Goal: Check status: Check status

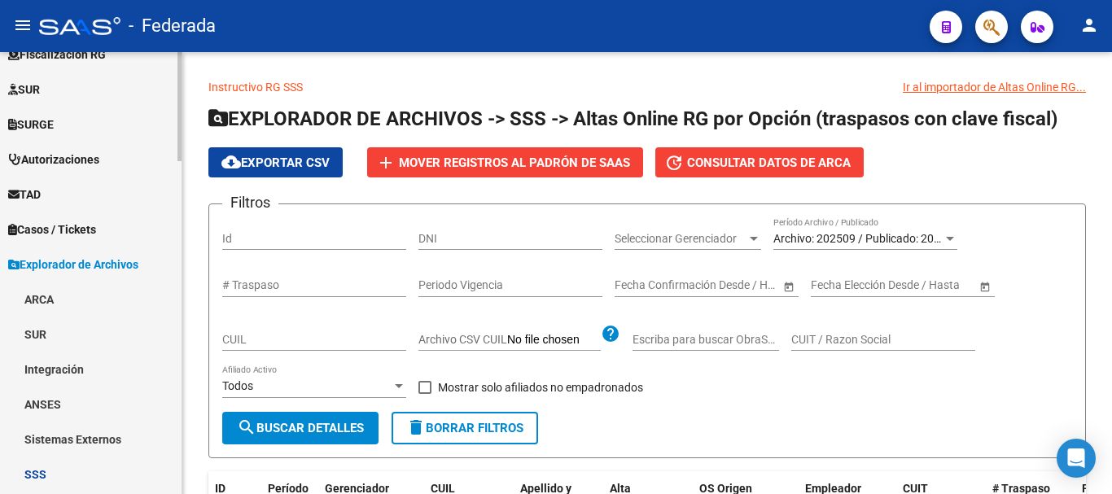
scroll to position [488, 0]
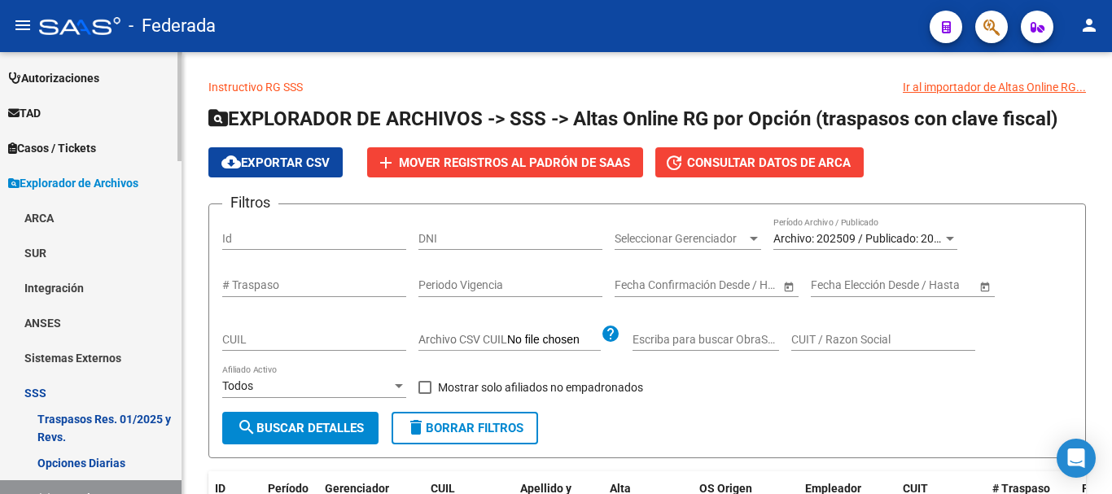
click at [94, 395] on link "SSS" at bounding box center [90, 392] width 181 height 35
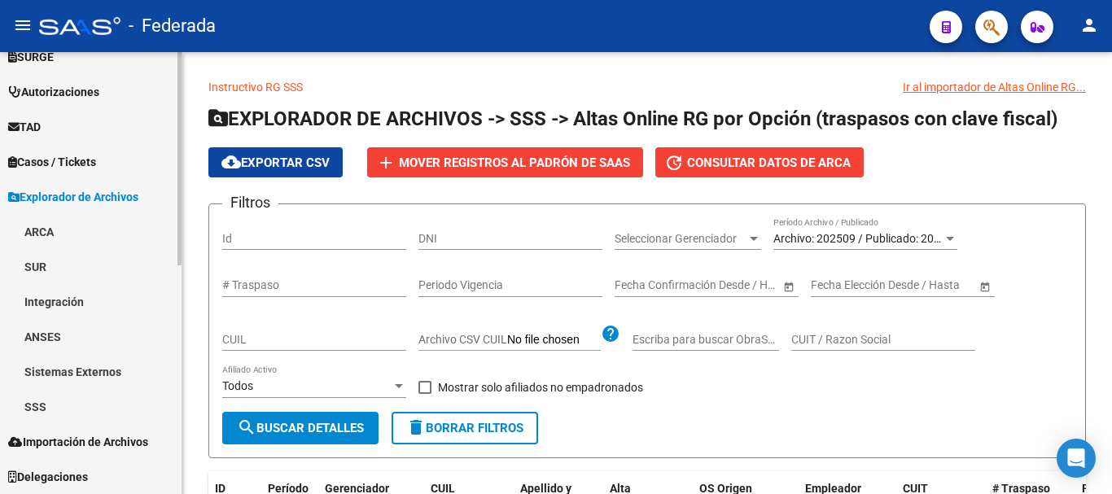
scroll to position [475, 0]
click at [100, 406] on link "SSS" at bounding box center [90, 406] width 181 height 35
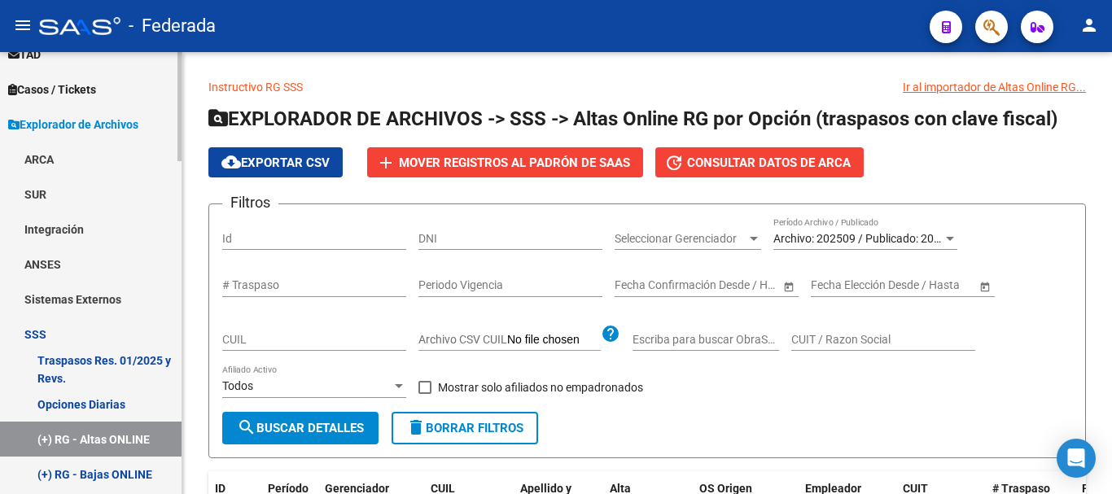
scroll to position [570, 0]
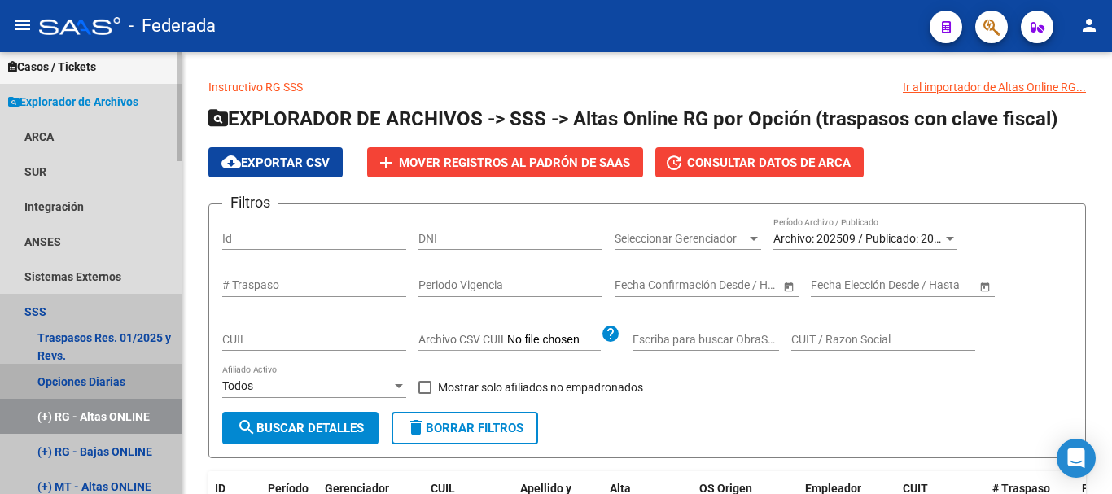
click at [112, 387] on link "Opciones Diarias" at bounding box center [90, 381] width 181 height 35
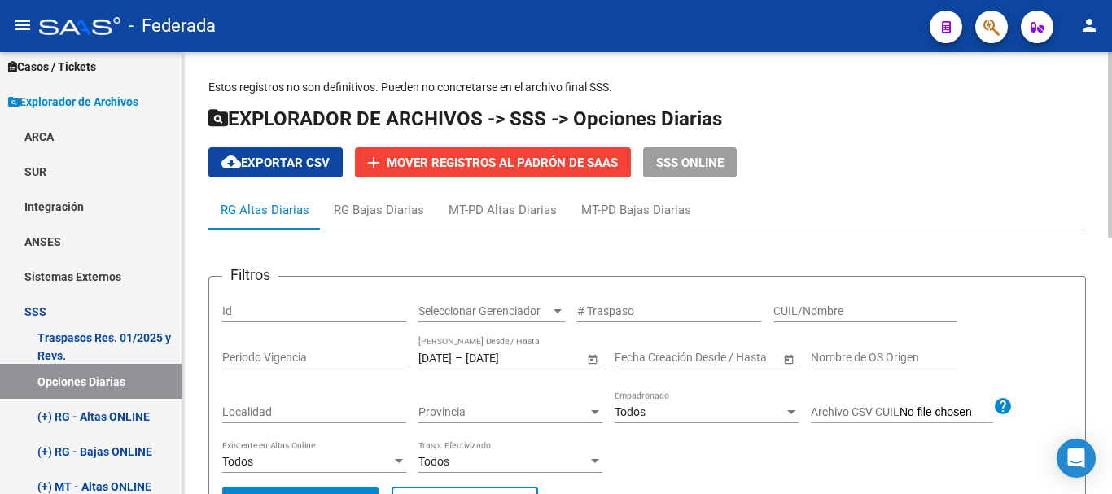
click at [446, 365] on div "[DATE] [DATE] – [DATE] [DATE] Fecha Traspaso Desde / Hasta" at bounding box center [500, 353] width 165 height 33
click at [444, 361] on input "[DATE]" at bounding box center [434, 358] width 33 height 14
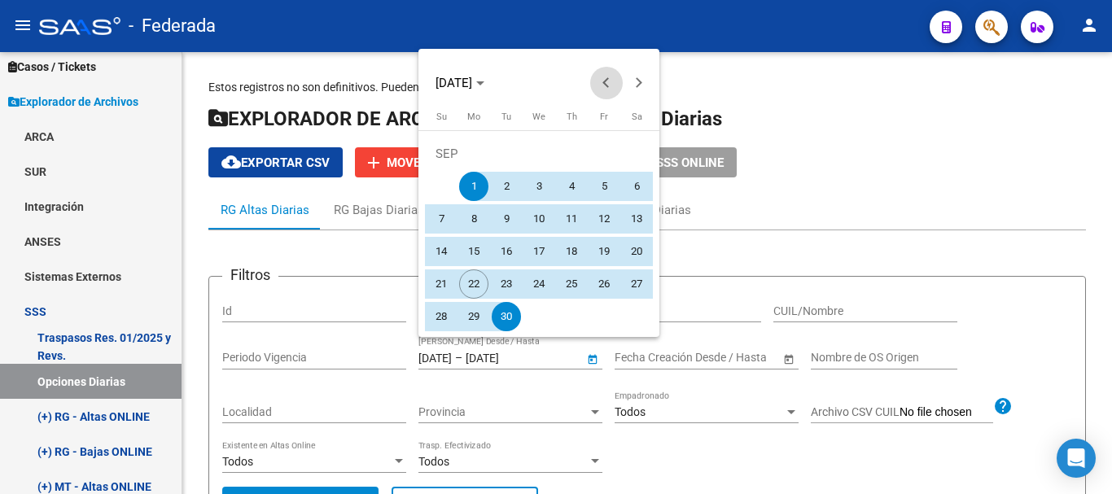
click at [606, 86] on button "Previous month" at bounding box center [606, 83] width 33 height 33
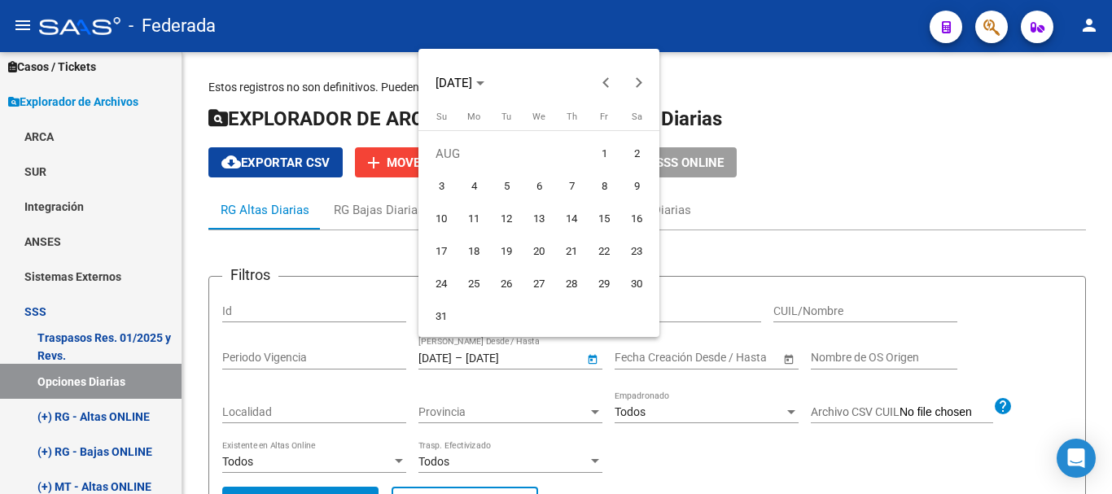
click at [597, 147] on span "1" at bounding box center [603, 153] width 29 height 29
type input "[DATE]"
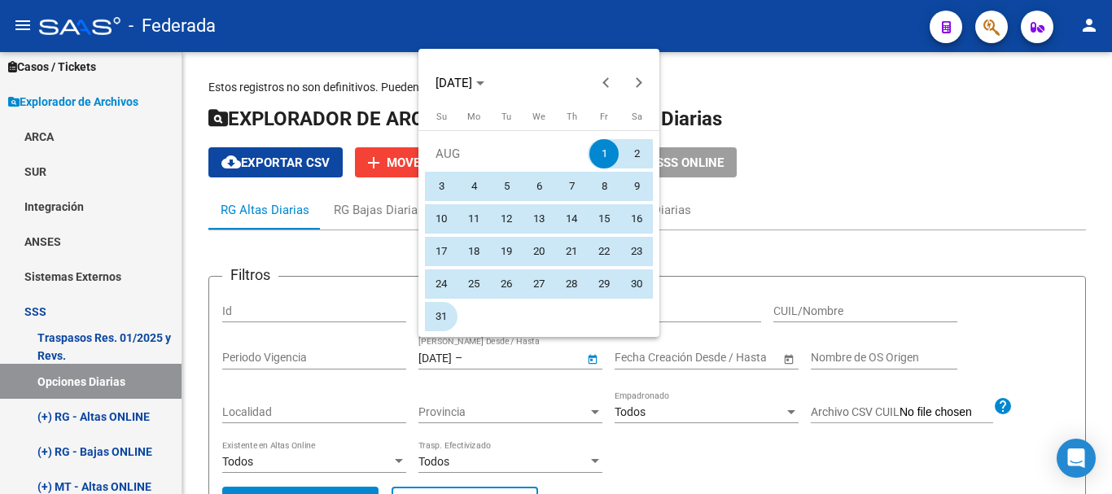
click at [441, 317] on span "31" at bounding box center [440, 316] width 29 height 29
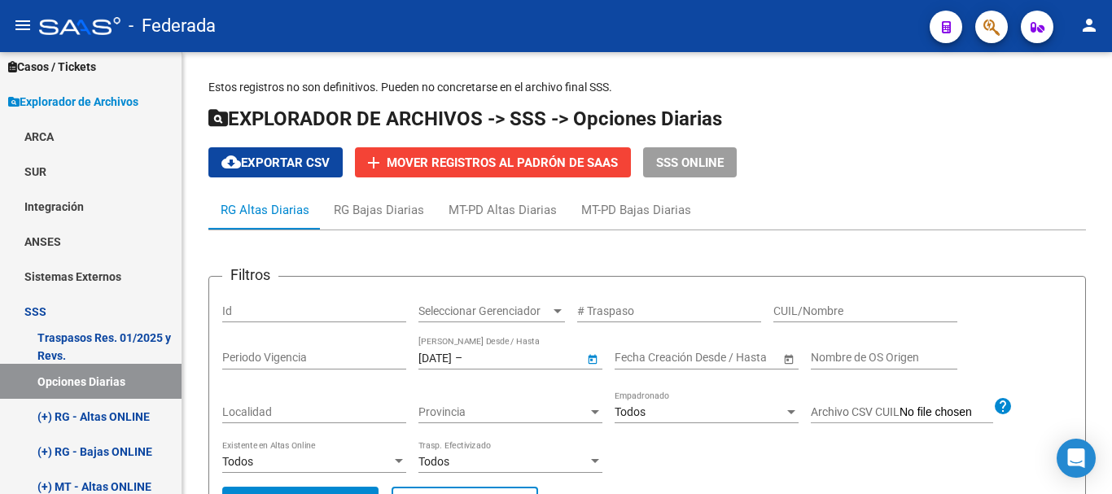
type input "[DATE]"
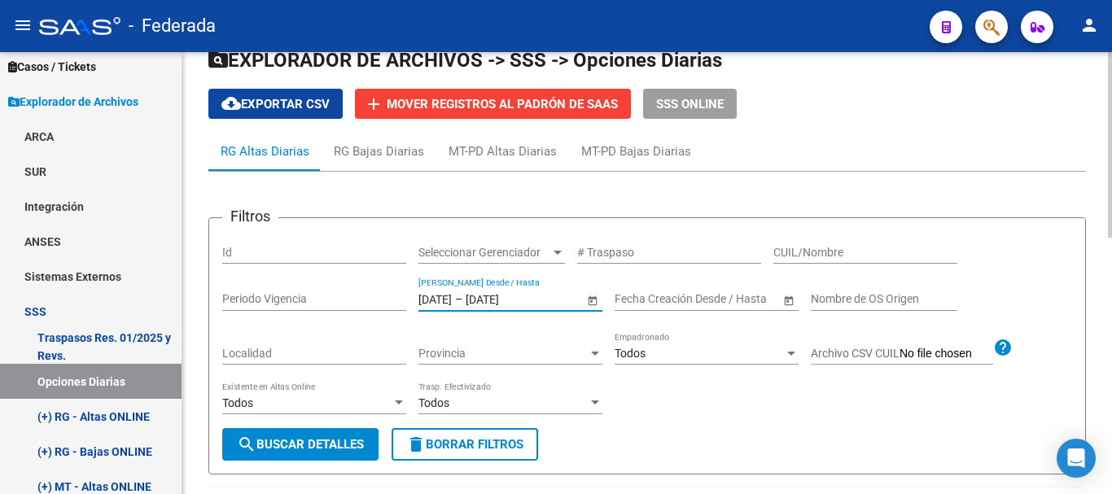
scroll to position [81, 0]
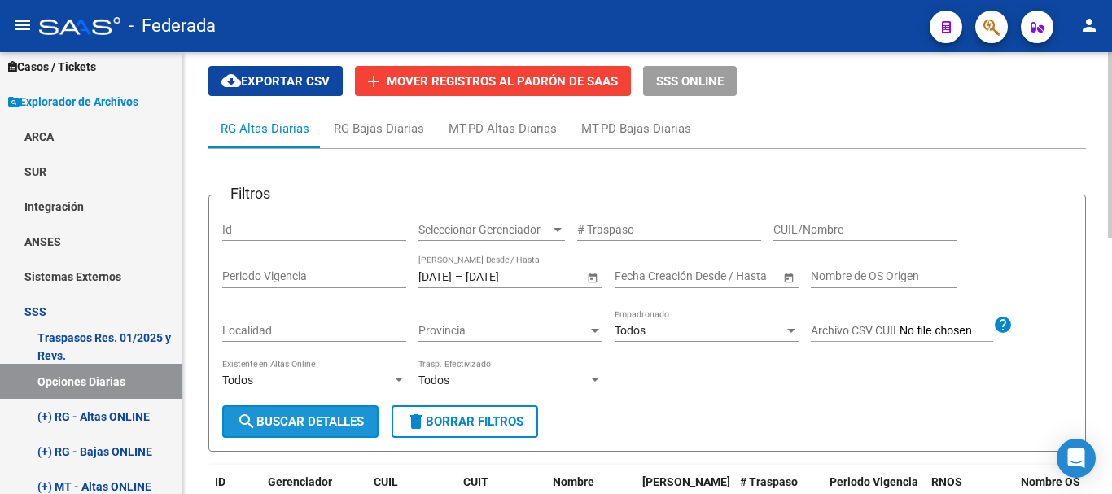
click at [347, 409] on button "search Buscar Detalles" at bounding box center [300, 421] width 156 height 33
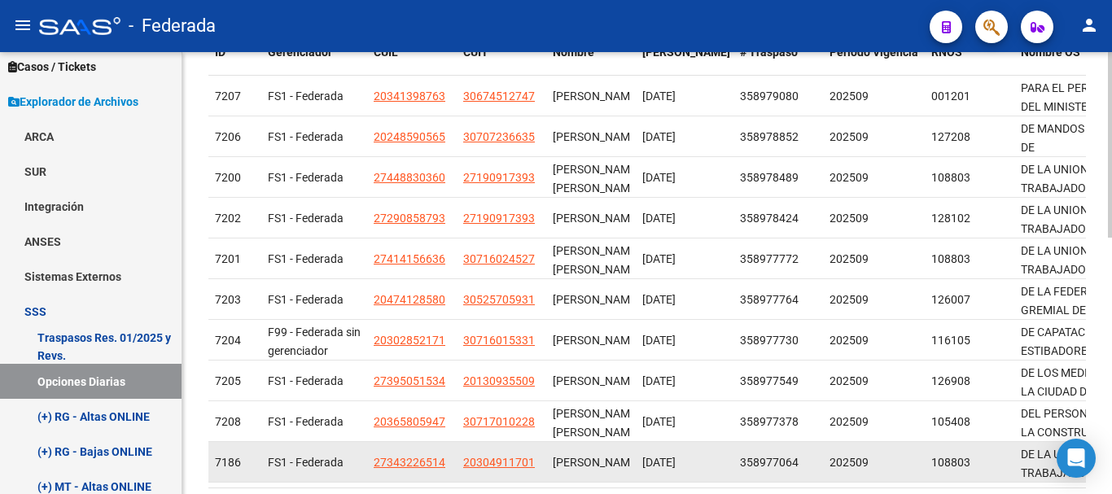
scroll to position [612, 0]
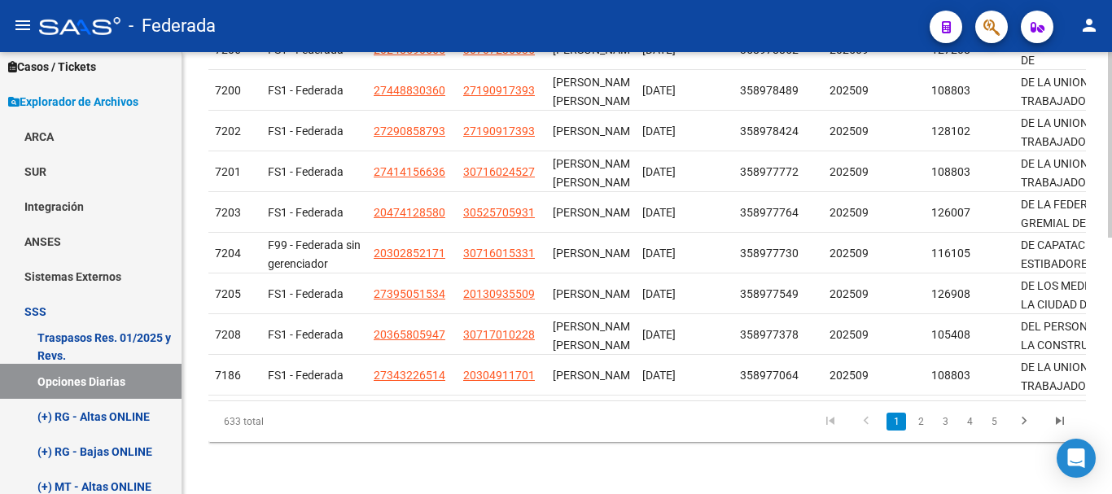
drag, startPoint x: 262, startPoint y: 415, endPoint x: 221, endPoint y: 415, distance: 40.7
click at [221, 415] on div "633 total" at bounding box center [294, 421] width 173 height 41
click at [308, 426] on div "633 total" at bounding box center [294, 421] width 173 height 41
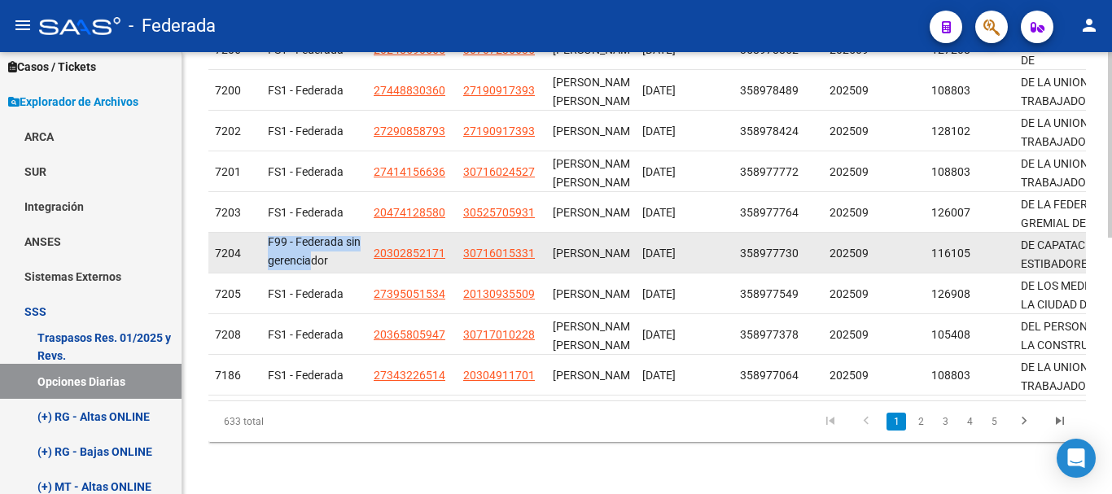
scroll to position [1, 0]
drag, startPoint x: 269, startPoint y: 233, endPoint x: 342, endPoint y: 257, distance: 76.4
click at [342, 257] on datatable-body-cell "F99 - Federada sin gerenciador" at bounding box center [314, 253] width 106 height 40
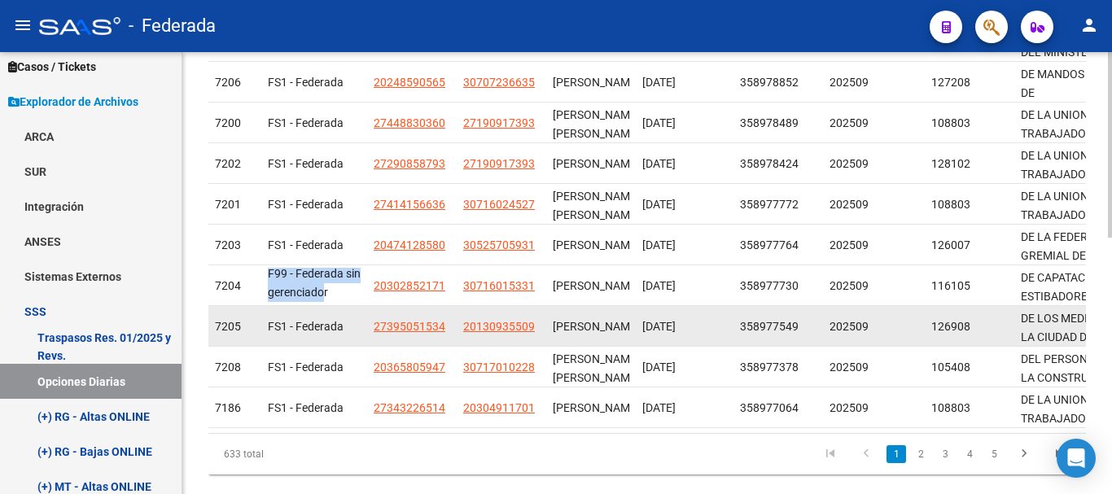
scroll to position [531, 0]
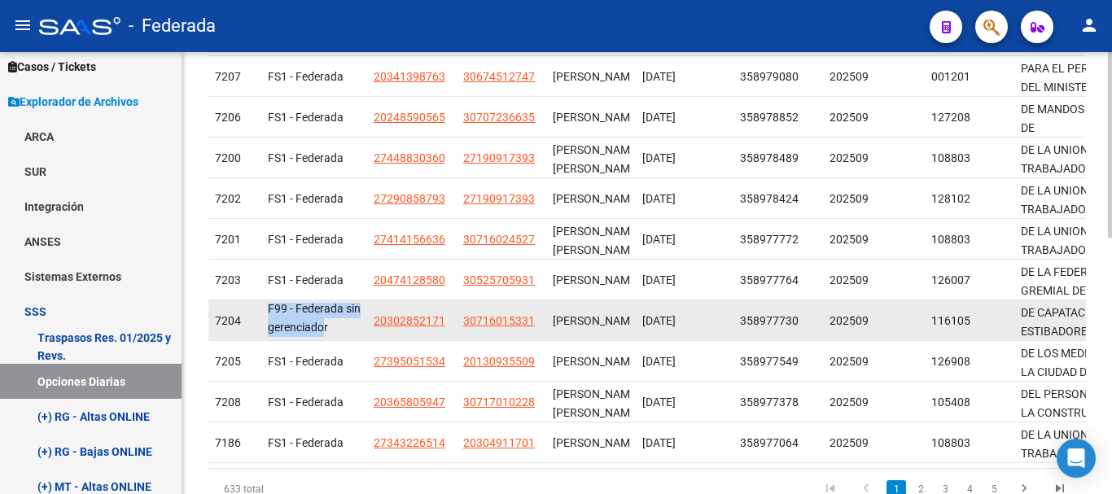
click at [273, 318] on div "F99 - Federada sin gerenciador" at bounding box center [314, 320] width 93 height 34
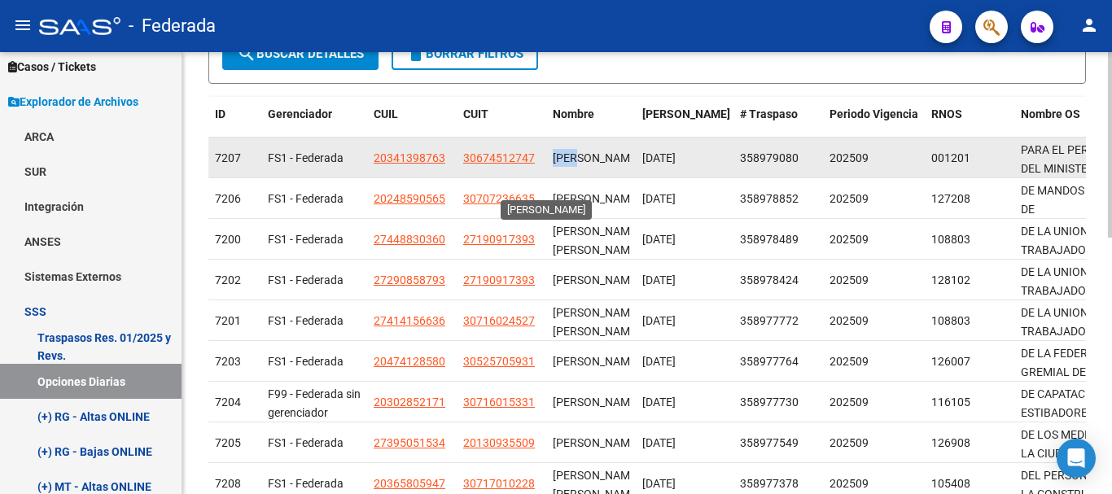
scroll to position [1, 0]
drag, startPoint x: 561, startPoint y: 150, endPoint x: 594, endPoint y: 168, distance: 37.9
click at [594, 164] on span "[PERSON_NAME]" at bounding box center [596, 157] width 87 height 13
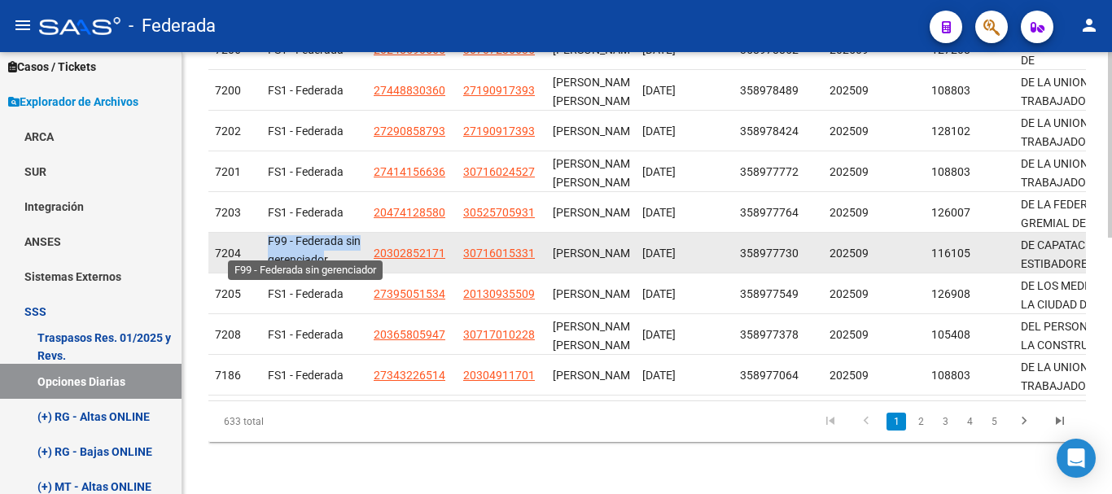
drag, startPoint x: 275, startPoint y: 232, endPoint x: 340, endPoint y: 247, distance: 66.9
click at [340, 247] on span "F99 - Federada sin gerenciador" at bounding box center [314, 250] width 93 height 32
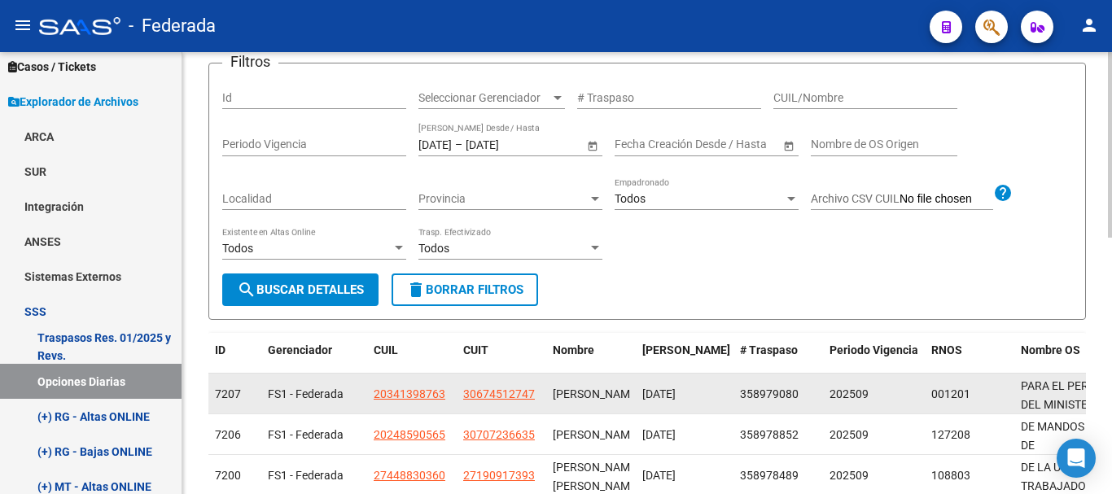
scroll to position [205, 0]
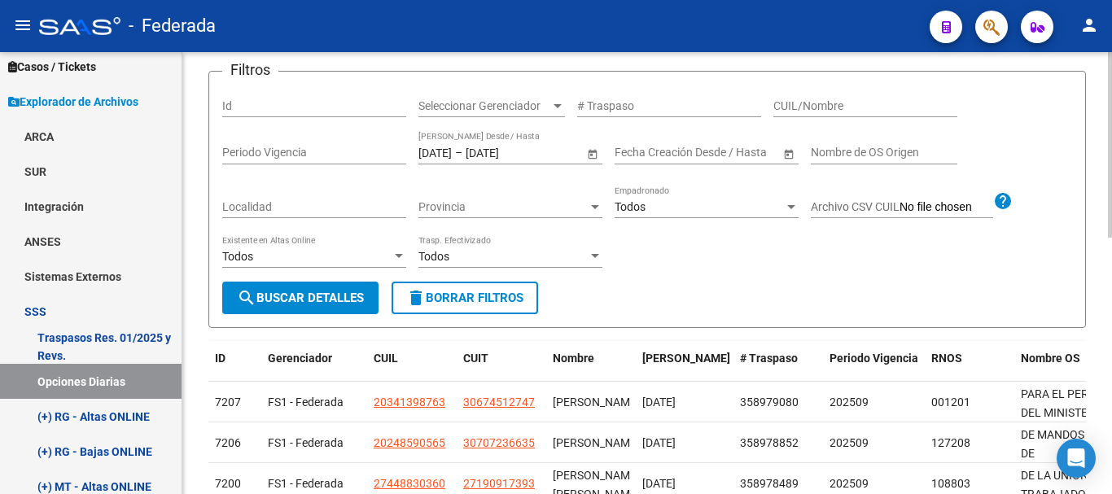
click at [452, 156] on input "[DATE]" at bounding box center [434, 153] width 33 height 14
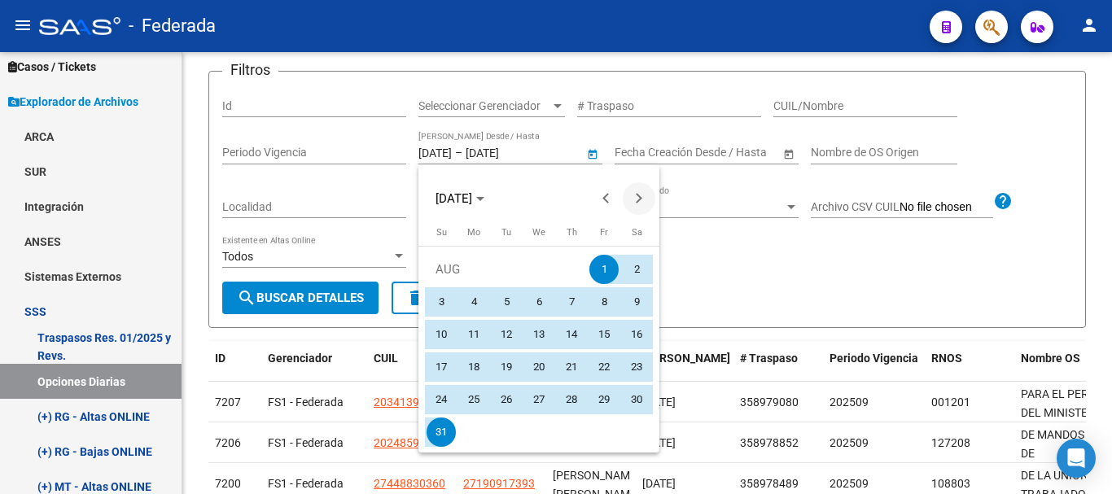
click at [636, 199] on button "Next month" at bounding box center [639, 198] width 33 height 33
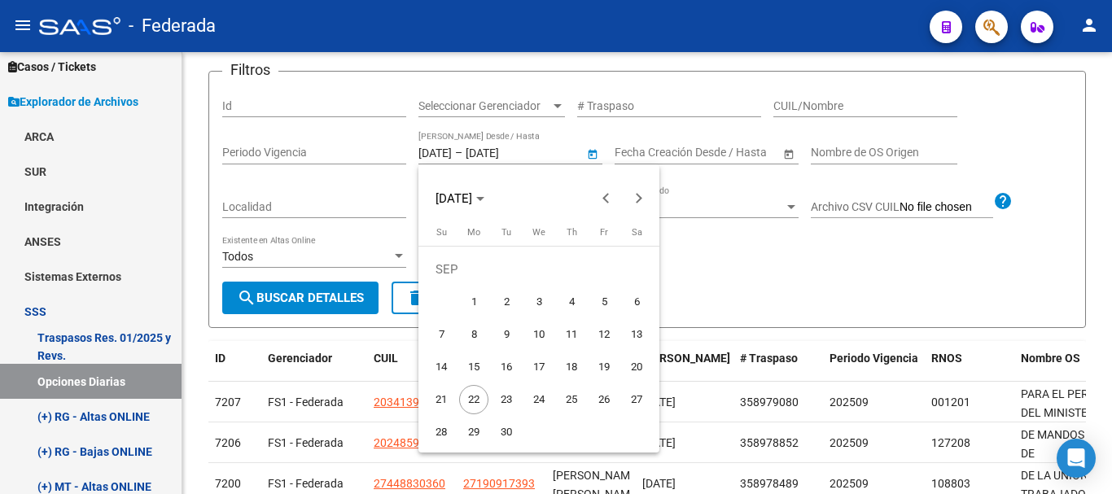
click at [477, 296] on span "1" at bounding box center [473, 301] width 29 height 29
type input "[DATE]"
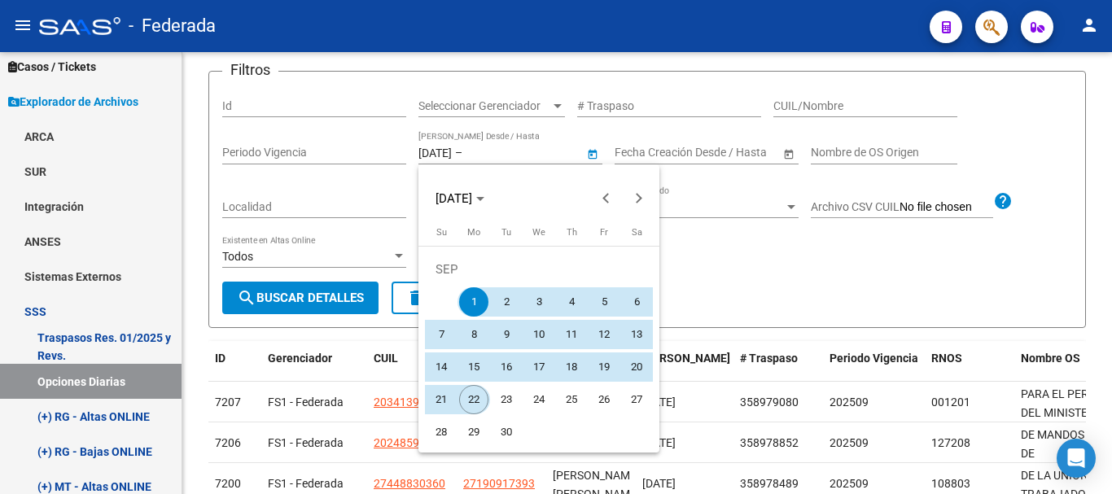
click at [478, 393] on span "22" at bounding box center [473, 399] width 29 height 29
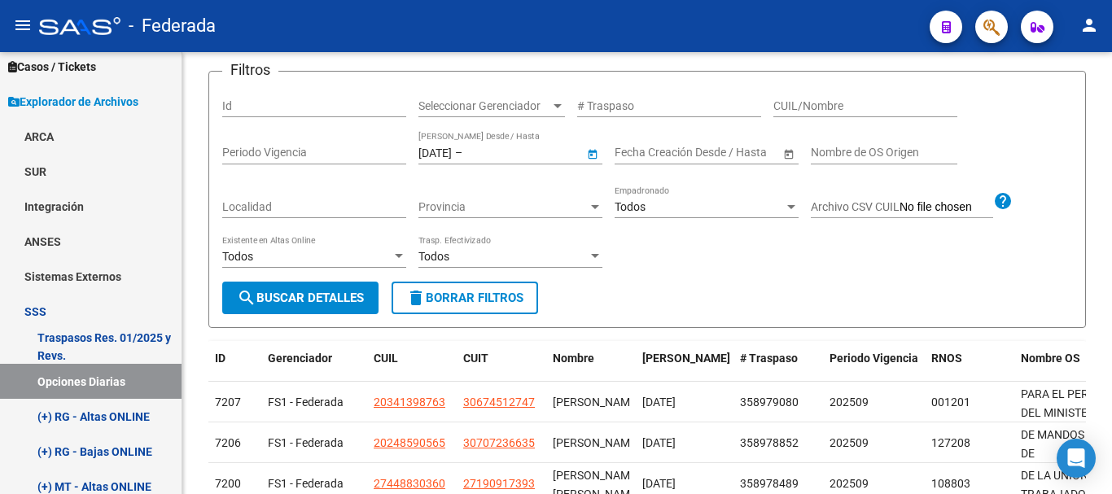
type input "[DATE]"
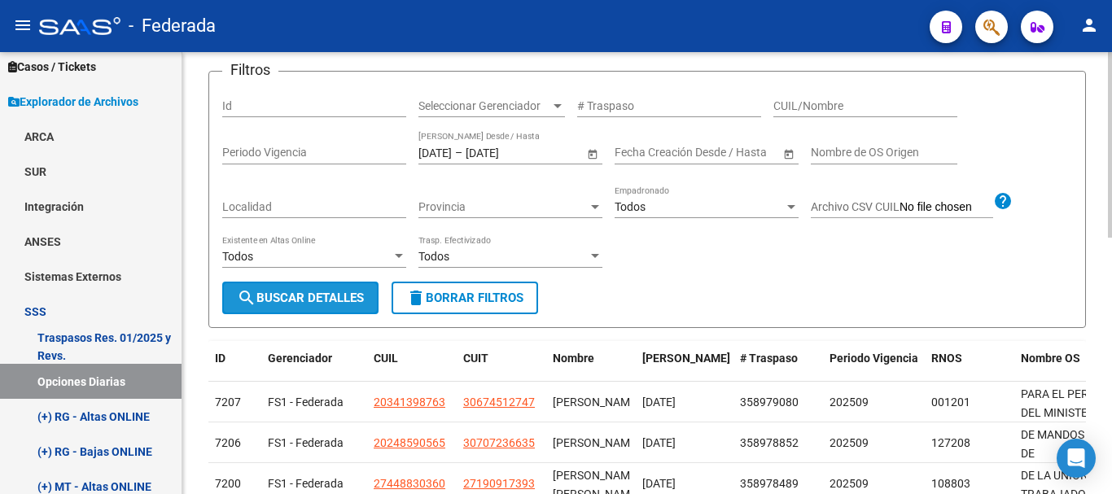
click at [344, 302] on span "search Buscar Detalles" at bounding box center [300, 298] width 127 height 15
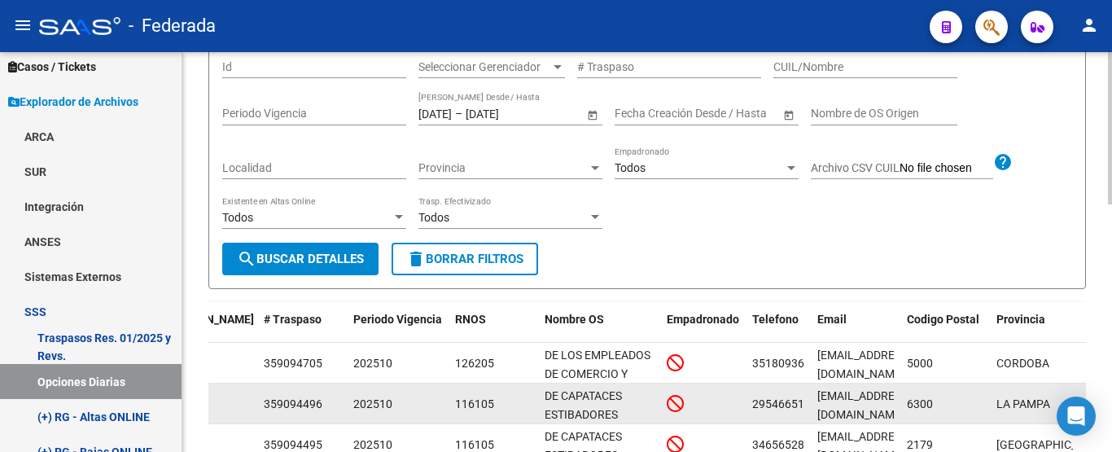
scroll to position [407, 0]
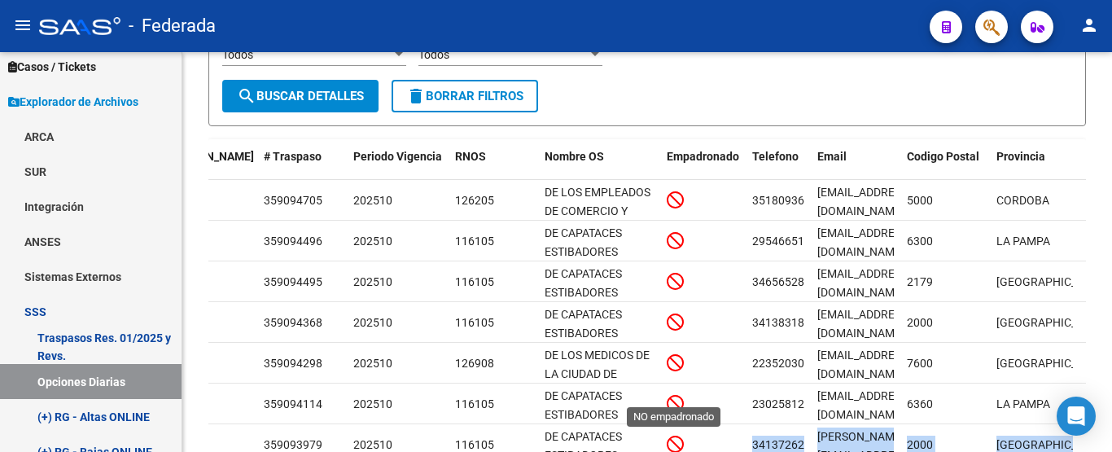
drag, startPoint x: 711, startPoint y: 447, endPoint x: 681, endPoint y: 464, distance: 34.6
click at [681, 452] on html "menu - Federada person Firma Express Inicio Calendario SSS Instructivos Contact…" at bounding box center [556, 226] width 1112 height 452
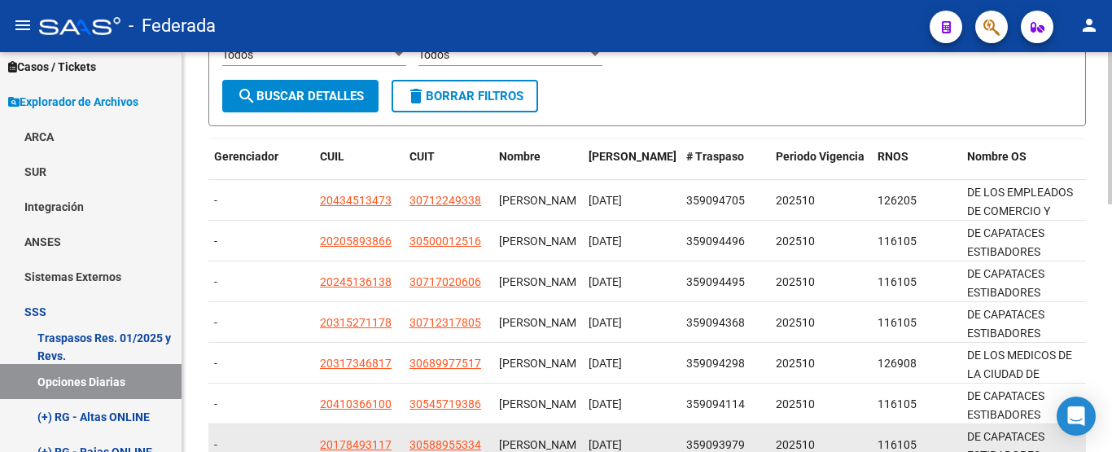
drag, startPoint x: 671, startPoint y: 448, endPoint x: 613, endPoint y: 442, distance: 58.1
click at [618, 443] on div "[DATE]" at bounding box center [630, 444] width 85 height 19
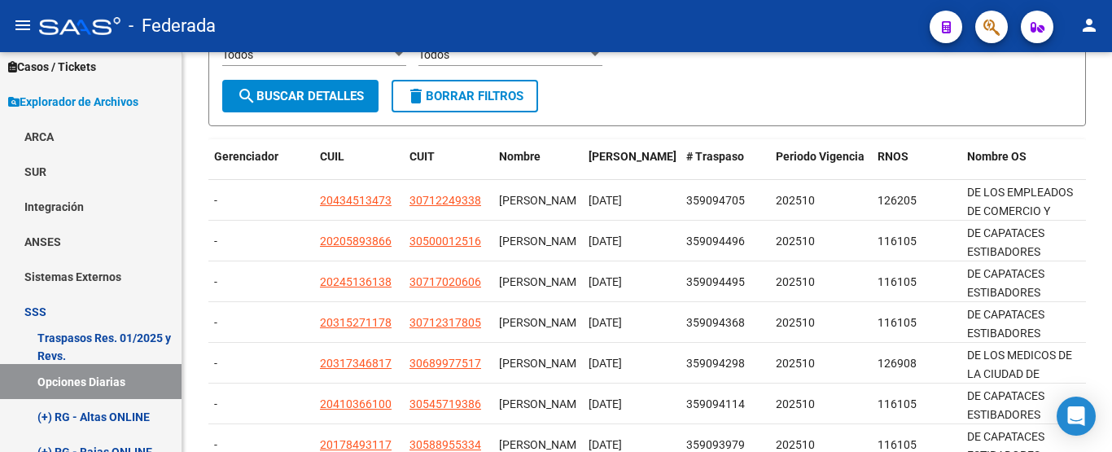
scroll to position [21, 0]
